Goal: Information Seeking & Learning: Check status

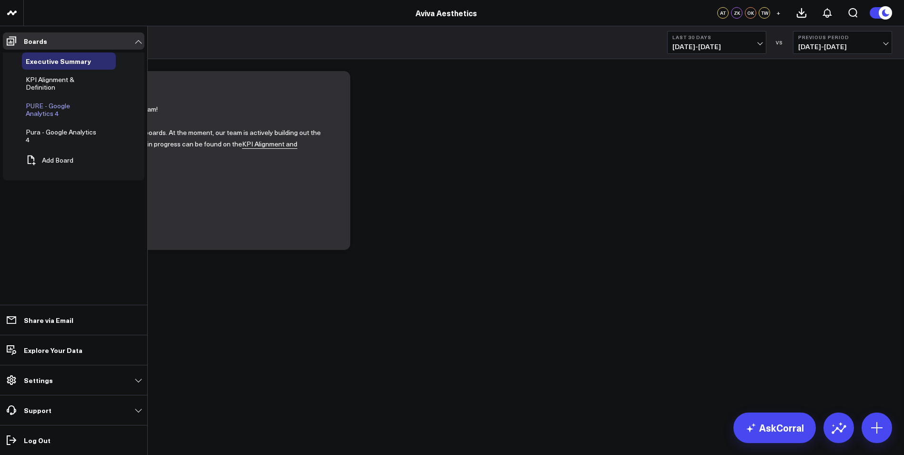
click at [48, 106] on span "PURE - Google Analytics 4" at bounding box center [48, 109] width 44 height 17
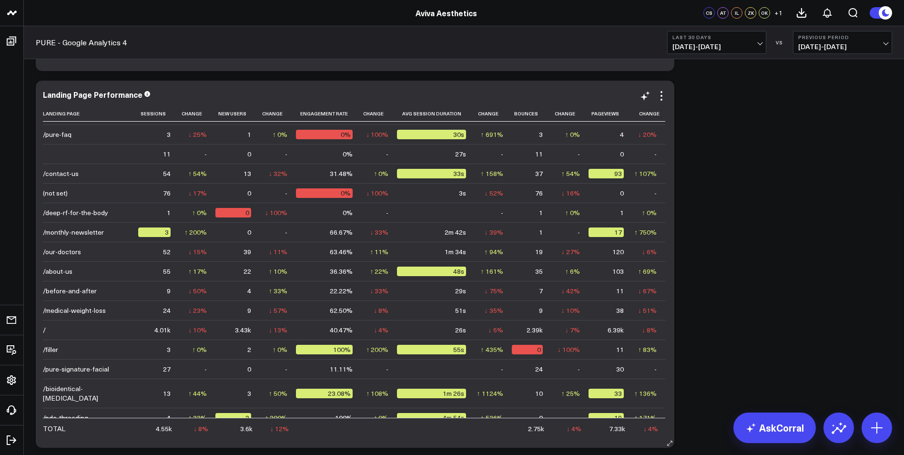
scroll to position [334, 0]
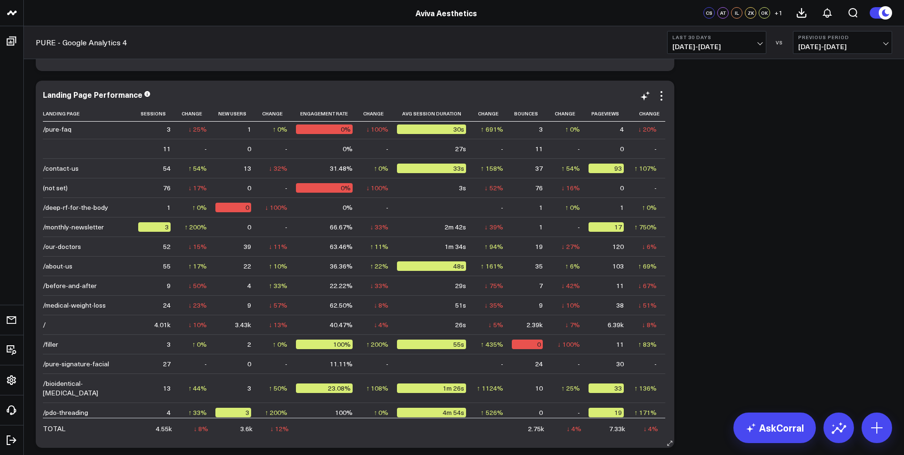
click at [82, 328] on td "/" at bounding box center [90, 325] width 95 height 20
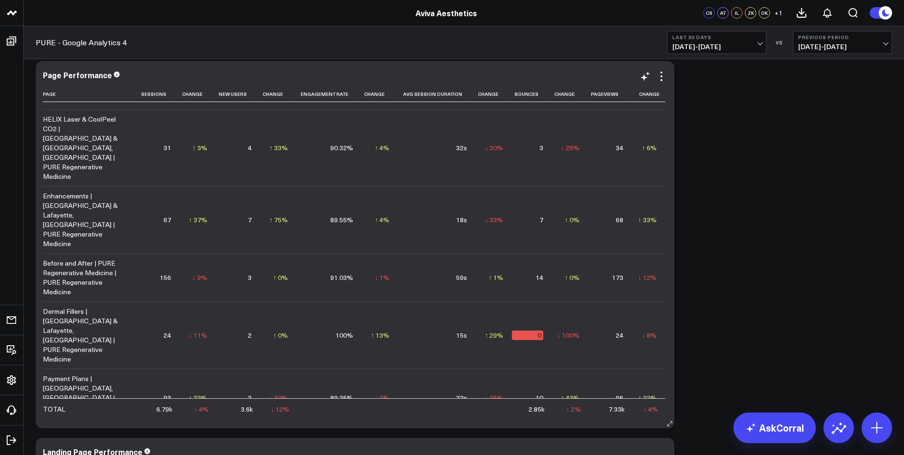
scroll to position [1521, 0]
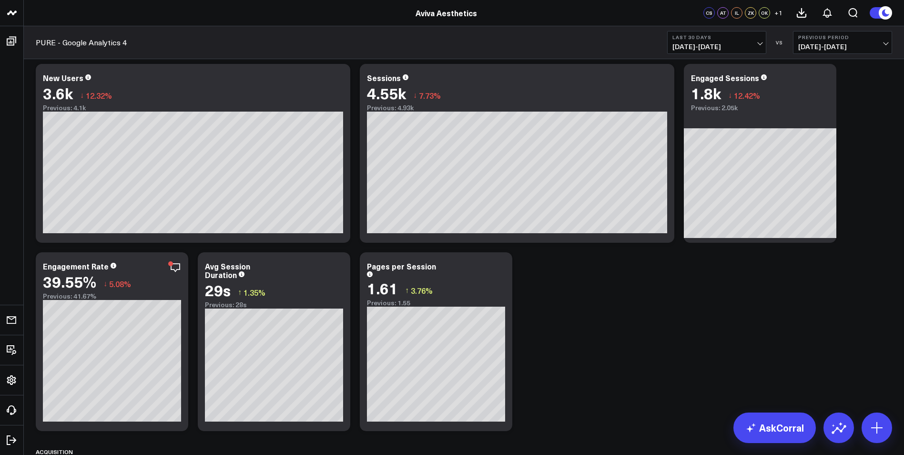
scroll to position [0, 0]
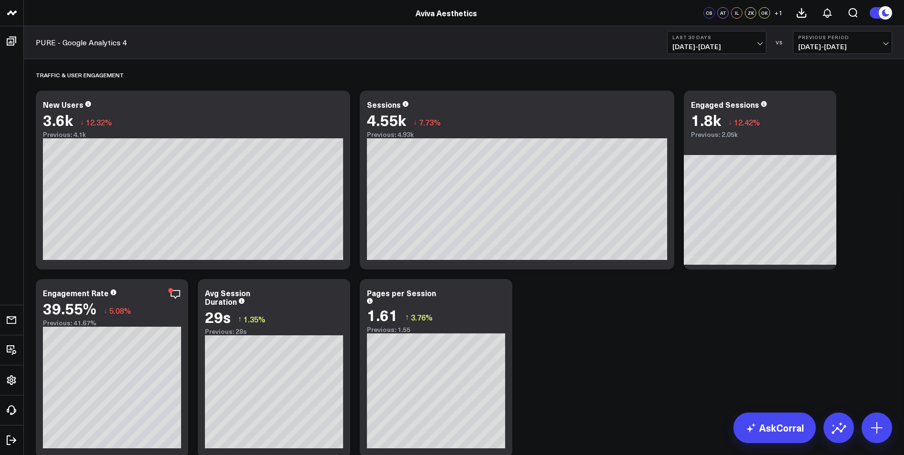
click at [758, 45] on span "[DATE] - [DATE]" at bounding box center [717, 47] width 89 height 8
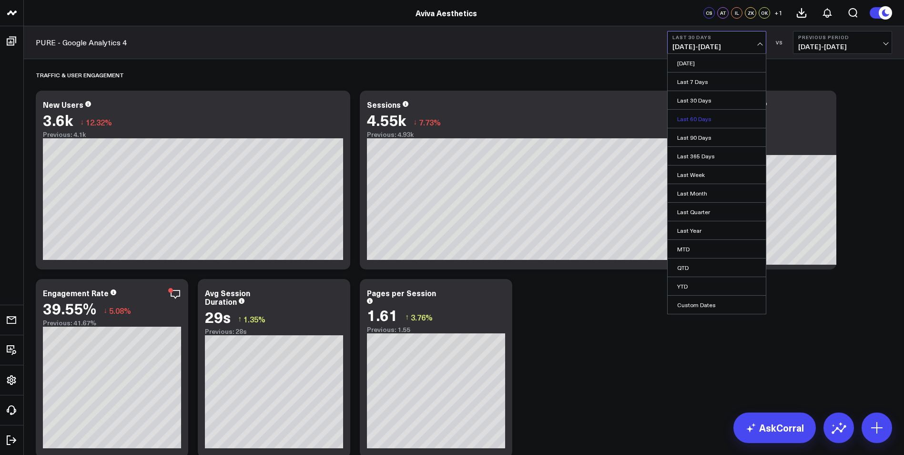
click at [724, 121] on link "Last 60 Days" at bounding box center [717, 119] width 98 height 18
